Goal: Find specific page/section: Find specific page/section

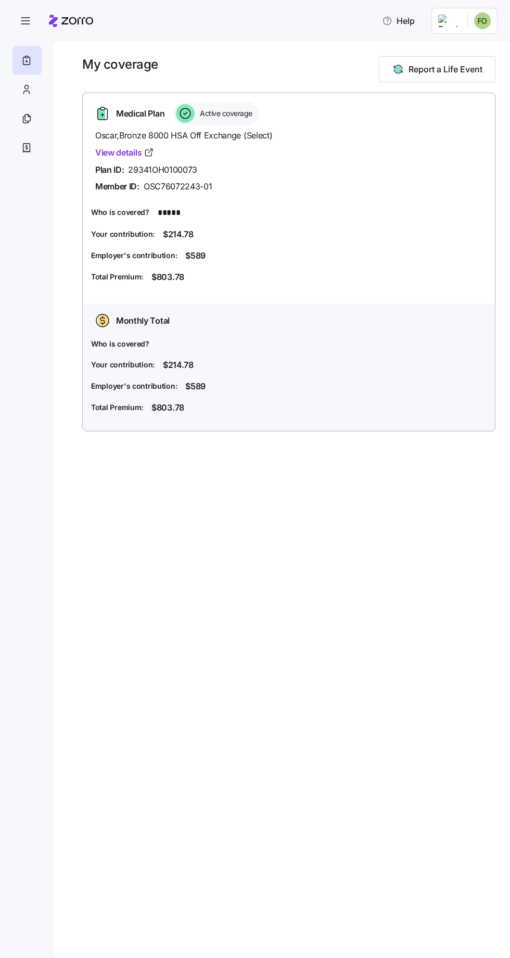
click at [63, 15] on icon at bounding box center [71, 21] width 44 height 12
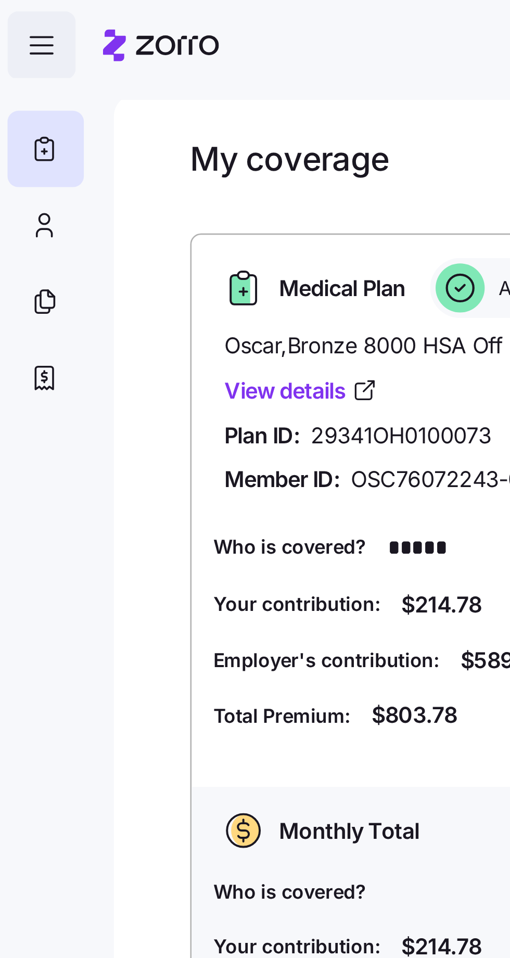
click at [23, 21] on icon "button" at bounding box center [25, 21] width 8 height 0
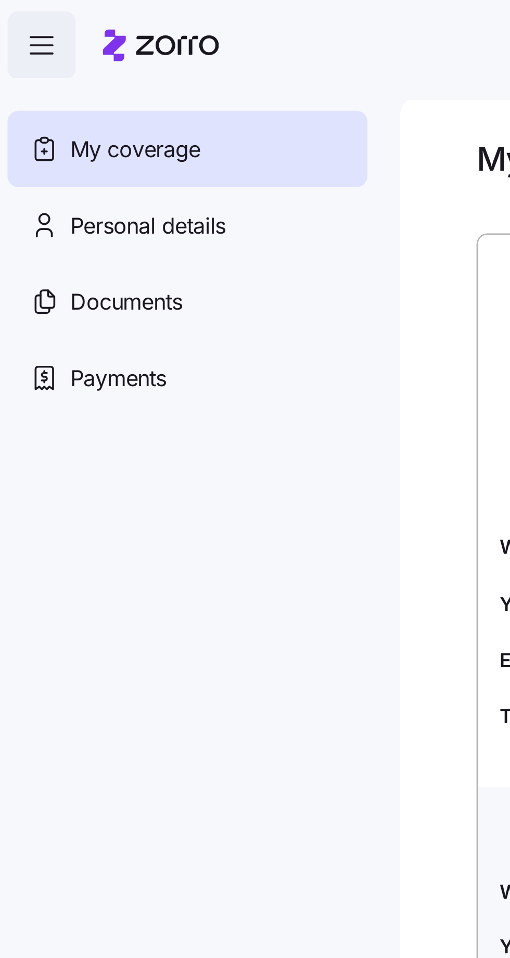
click at [83, 51] on div "My coverage" at bounding box center [80, 60] width 137 height 29
